Goal: Task Accomplishment & Management: Use online tool/utility

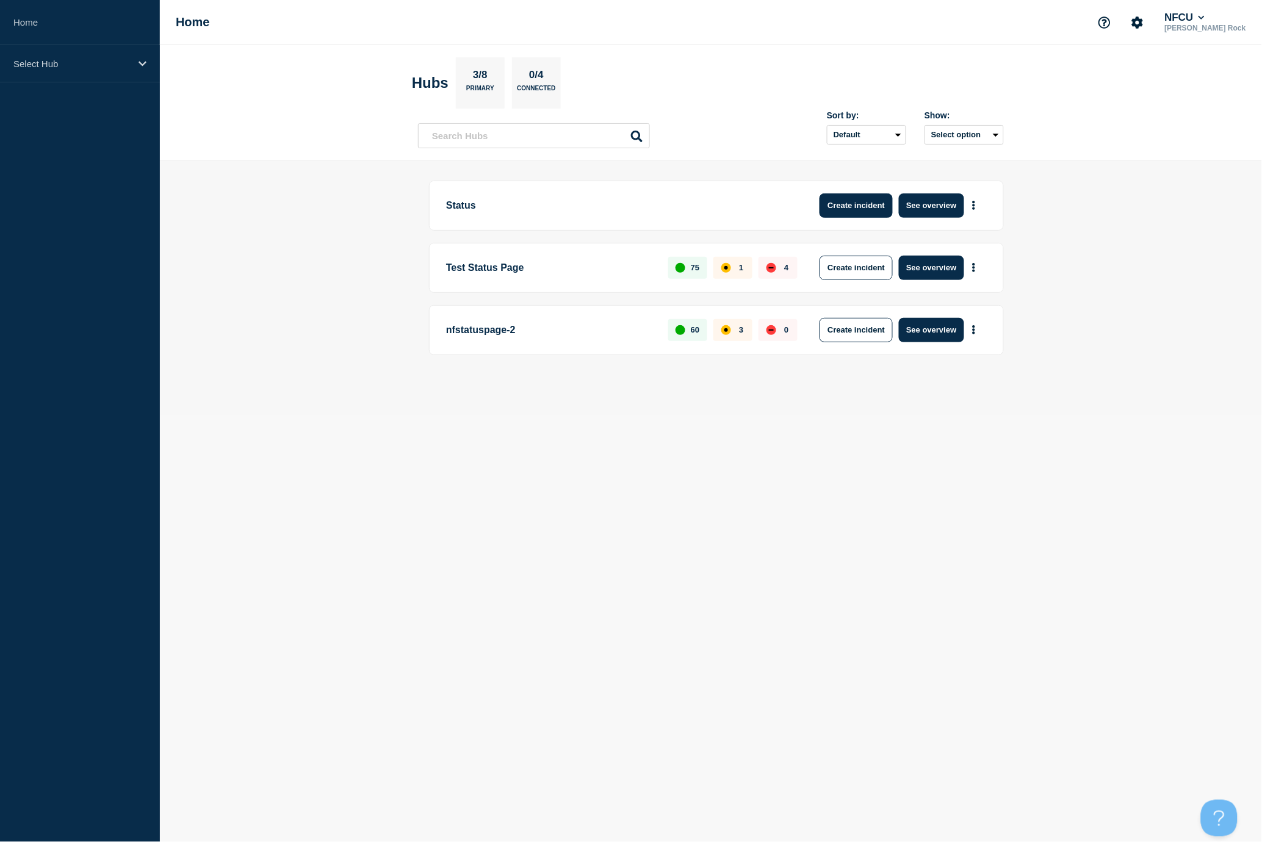
click at [881, 206] on button "Create incident" at bounding box center [856, 205] width 73 height 24
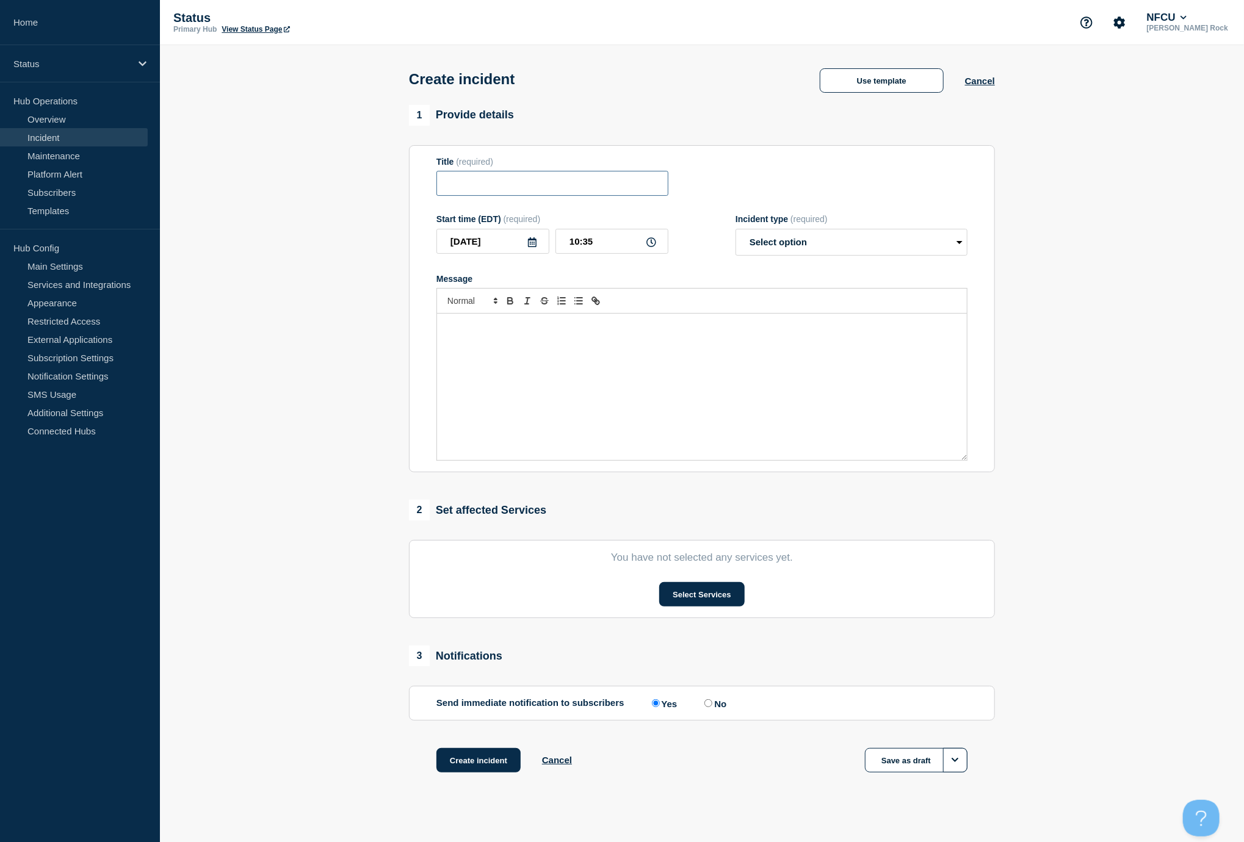
click at [588, 179] on input "Title" at bounding box center [552, 183] width 232 height 25
click at [902, 86] on button "Use template" at bounding box center [882, 80] width 124 height 24
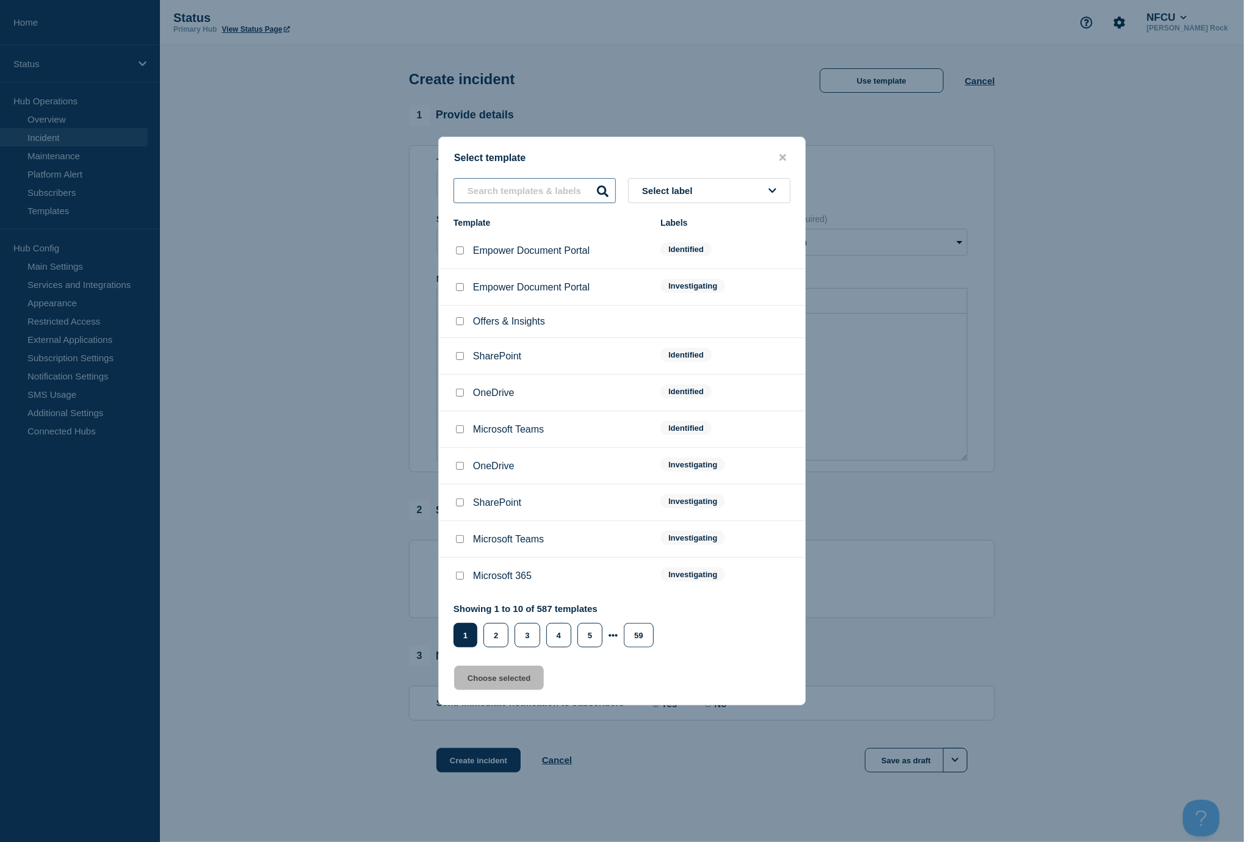
click at [518, 194] on input "text" at bounding box center [534, 190] width 162 height 25
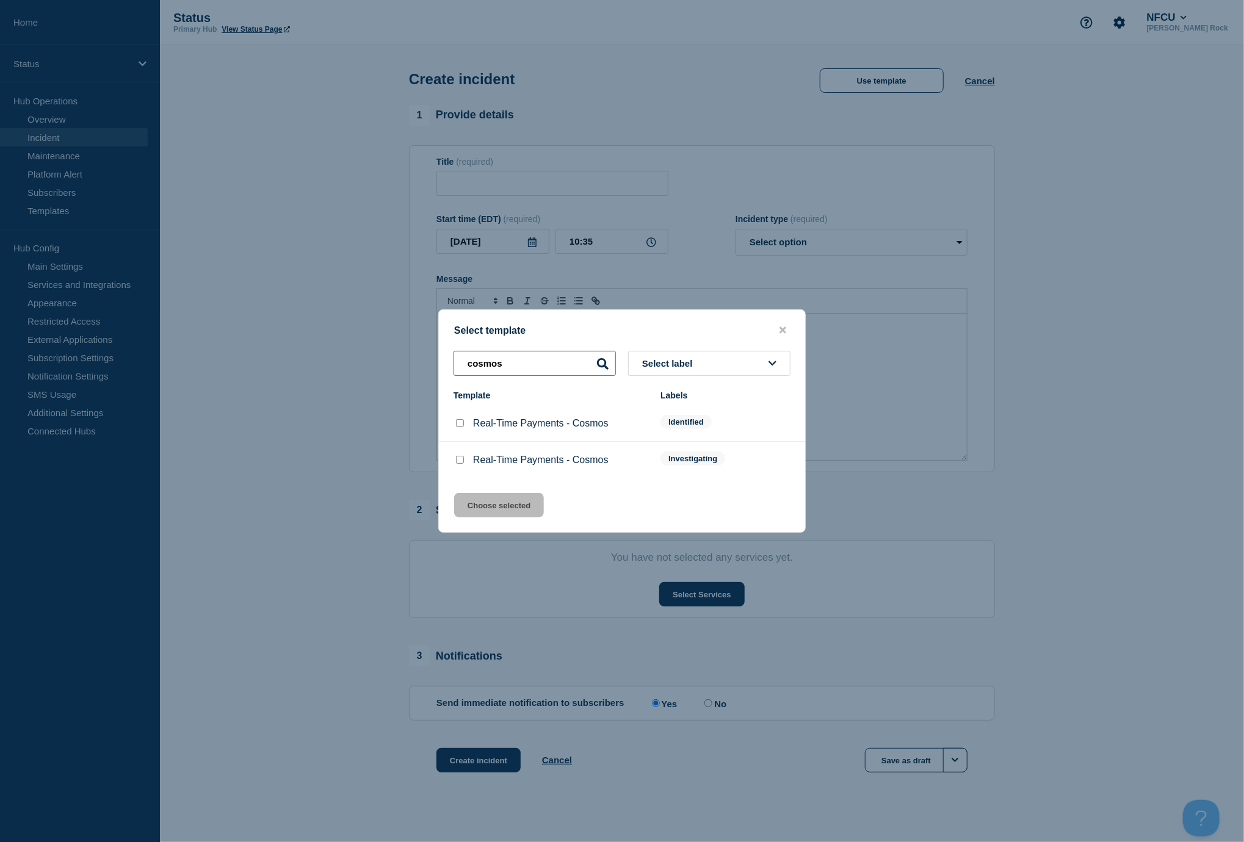
type input "cosmos"
click at [459, 459] on input "Real-Time Payments - Cosmos checkbox" at bounding box center [460, 460] width 8 height 8
checkbox input "true"
click at [476, 504] on button "Choose selected" at bounding box center [499, 505] width 90 height 24
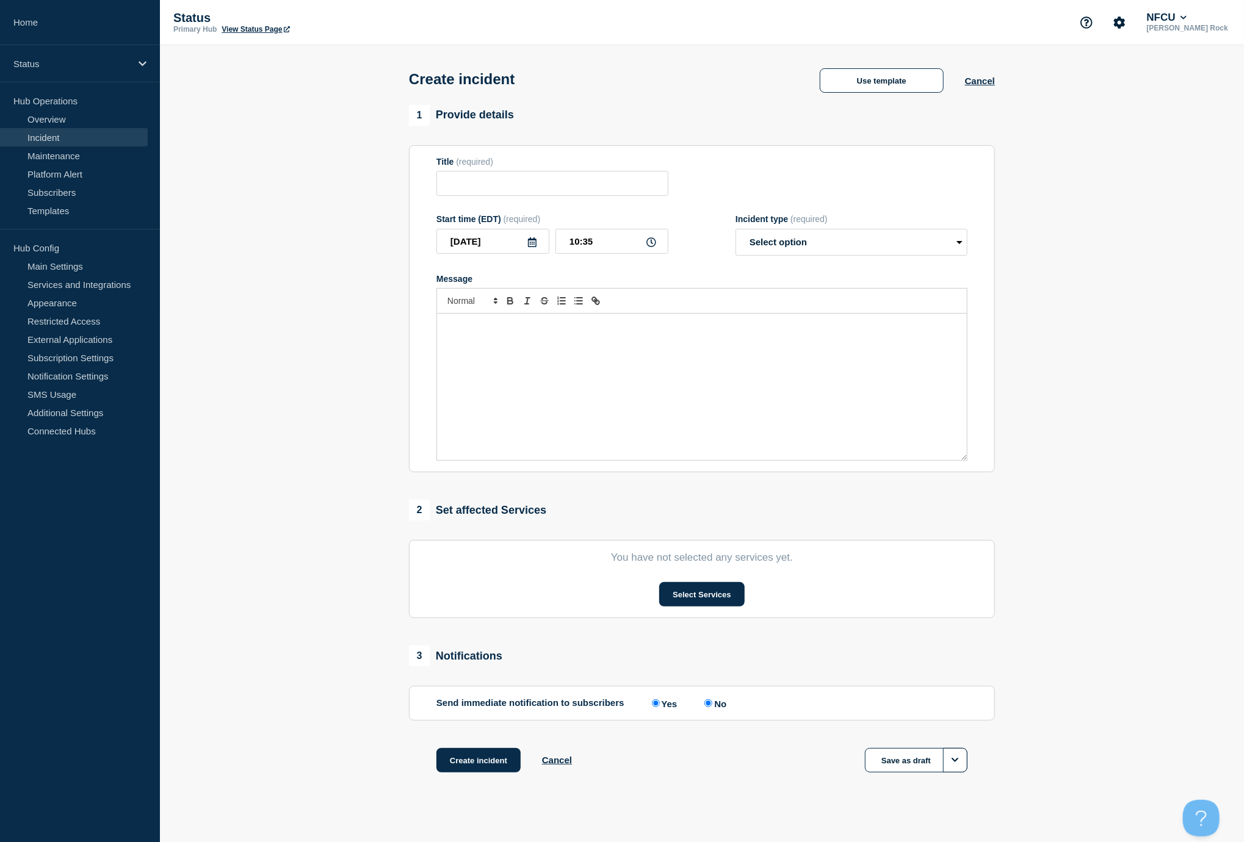
type input "Real-Time Payments - Cosmos"
select select "investigating"
radio input "false"
radio input "true"
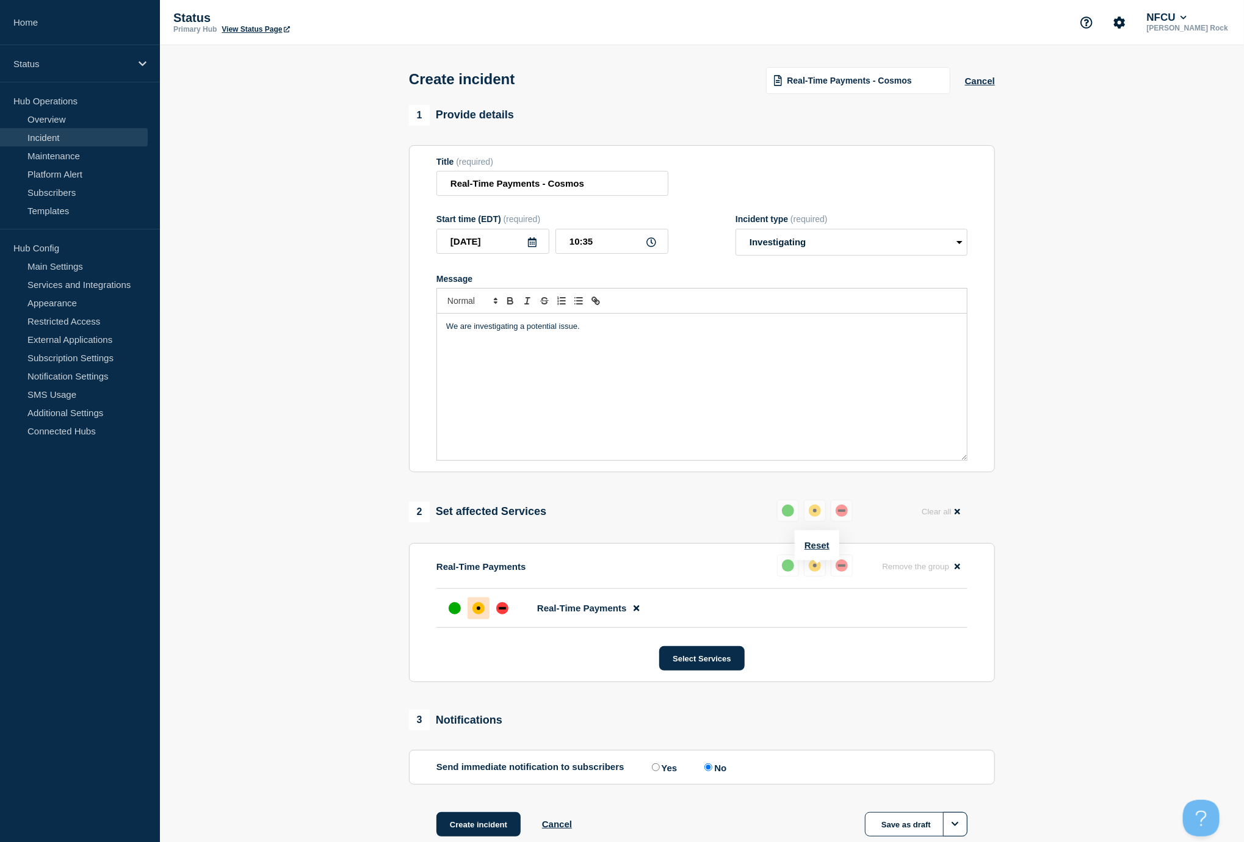
click at [819, 572] on div "affected" at bounding box center [815, 566] width 12 height 12
drag, startPoint x: 954, startPoint y: 297, endPoint x: 985, endPoint y: 282, distance: 33.8
click at [985, 282] on section "Title (required) Real-Time Payments - Cosmos Start time (EDT) (required) [DATE]…" at bounding box center [702, 309] width 586 height 328
drag, startPoint x: 1021, startPoint y: 286, endPoint x: 1070, endPoint y: 457, distance: 177.7
click at [1070, 457] on section "1 Provide details Title (required) Real-Time Payments - Cosmos Start time (EDT)…" at bounding box center [702, 486] width 1084 height 763
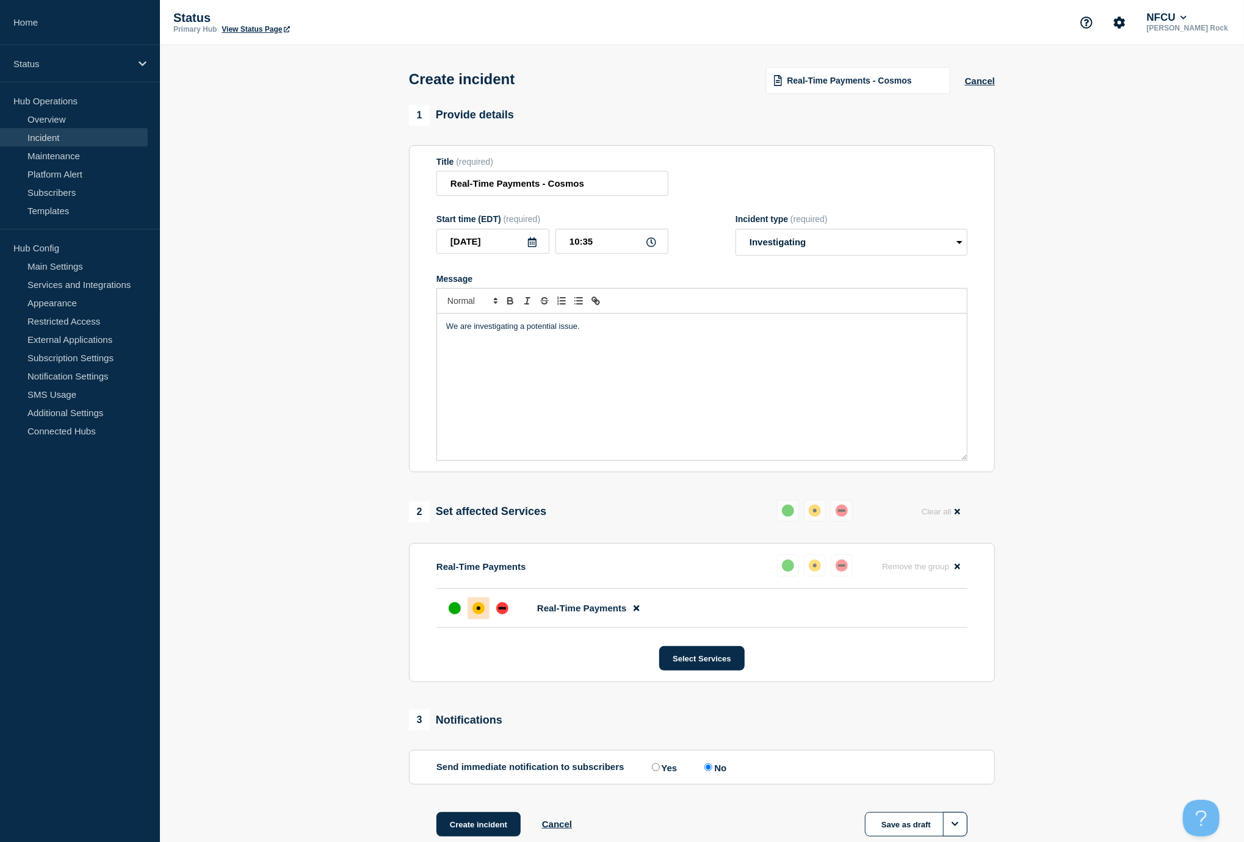
click at [1070, 457] on section "1 Provide details Title (required) Real-Time Payments - Cosmos Start time (EDT)…" at bounding box center [702, 486] width 1084 height 763
drag, startPoint x: 248, startPoint y: 87, endPoint x: 456, endPoint y: -72, distance: 262.2
click at [456, 0] on html "Home Status Hub Operations Overview Incident Maintenance Platform Alert Subscri…" at bounding box center [622, 421] width 1244 height 842
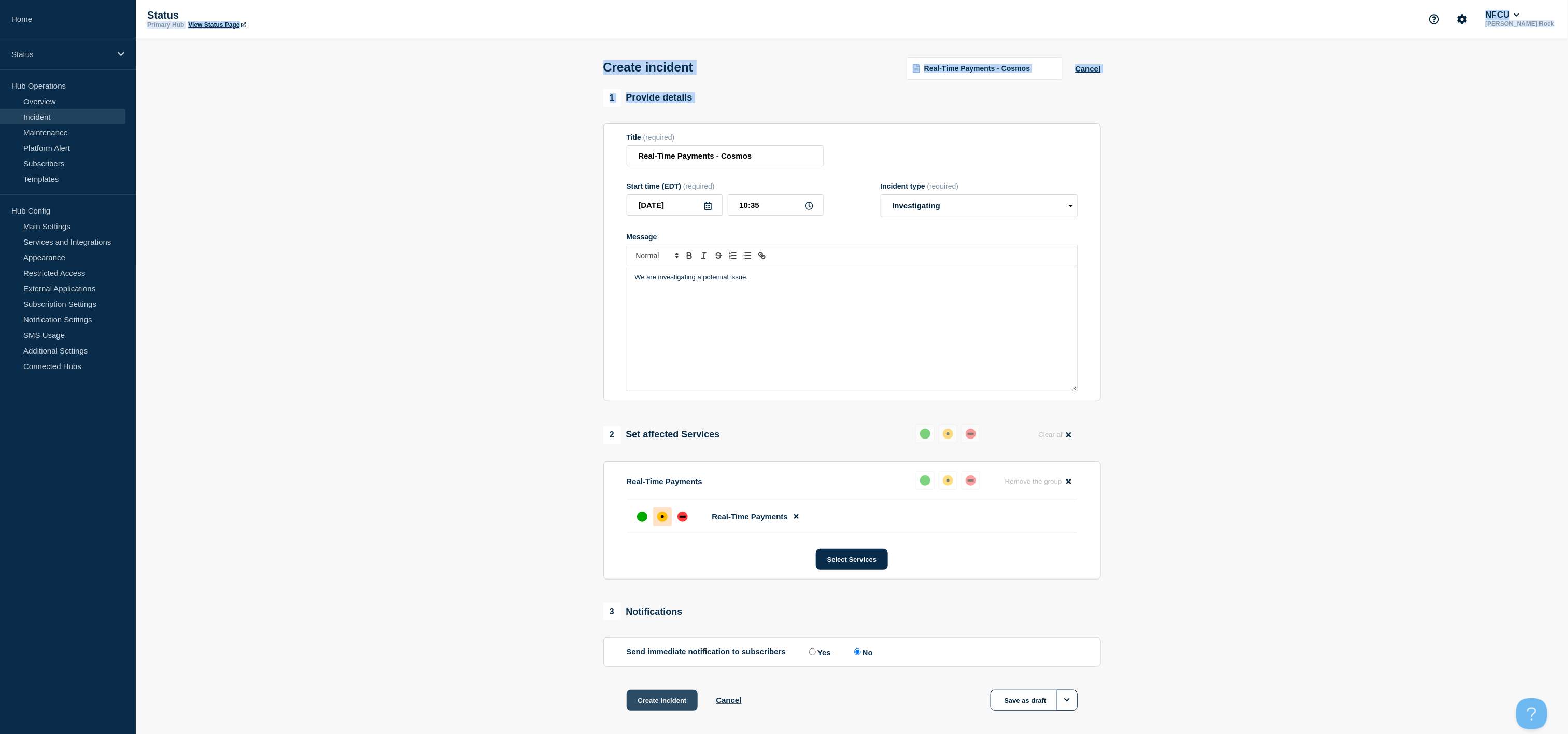
click at [668, 701] on button "Create incident" at bounding box center [663, 700] width 71 height 20
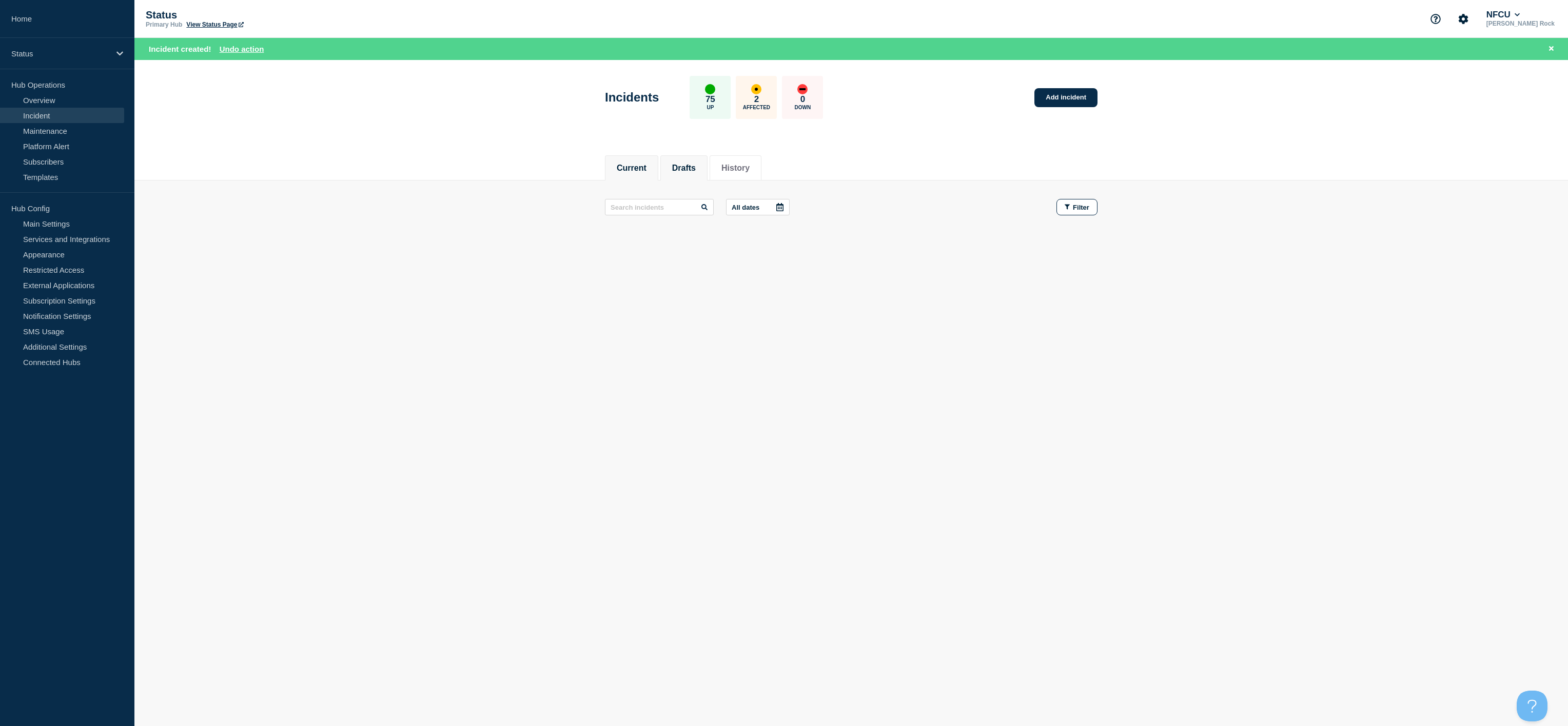
click at [672, 165] on li "Drafts" at bounding box center [684, 168] width 47 height 25
click at [749, 171] on button "History" at bounding box center [736, 168] width 29 height 9
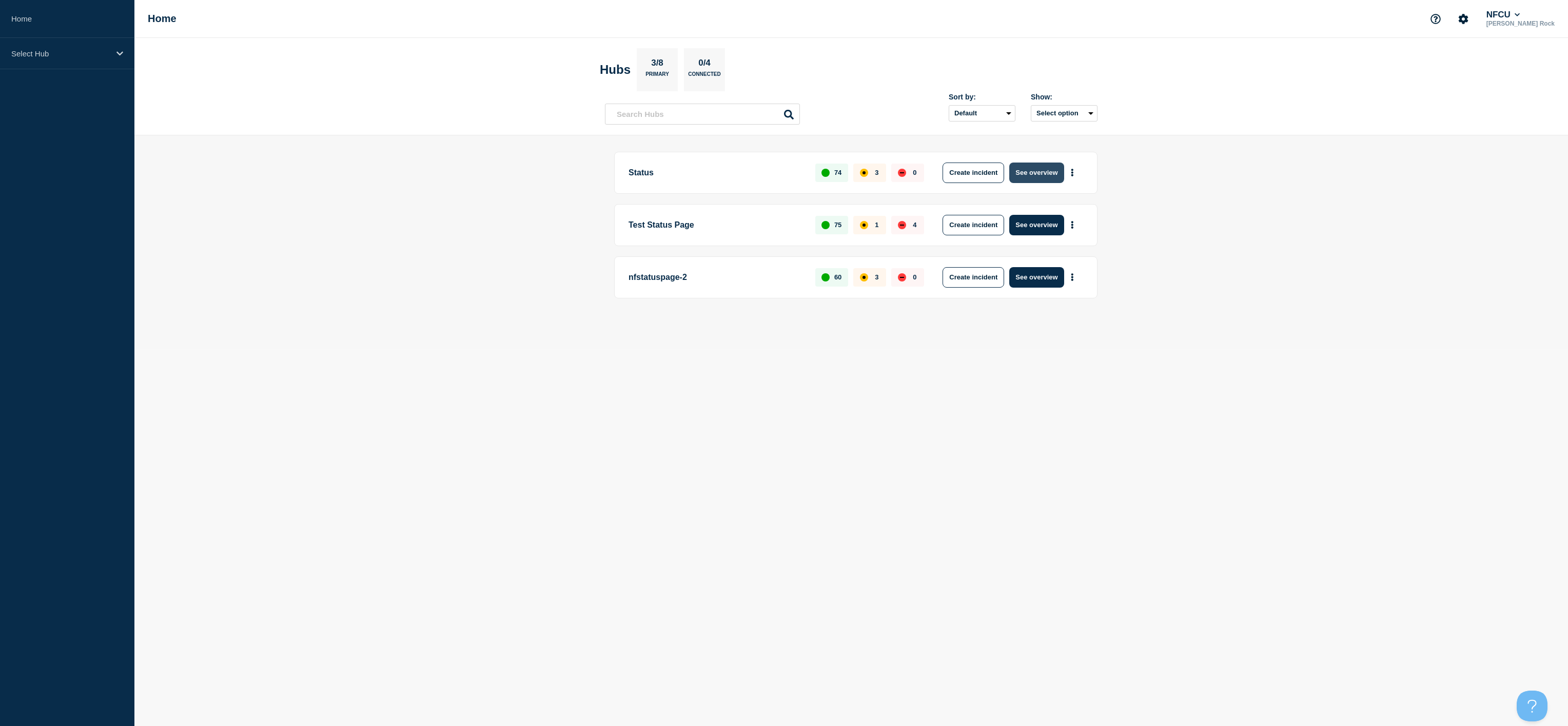
click at [1047, 177] on button "See overview" at bounding box center [1036, 172] width 55 height 20
